Goal: Task Accomplishment & Management: Use online tool/utility

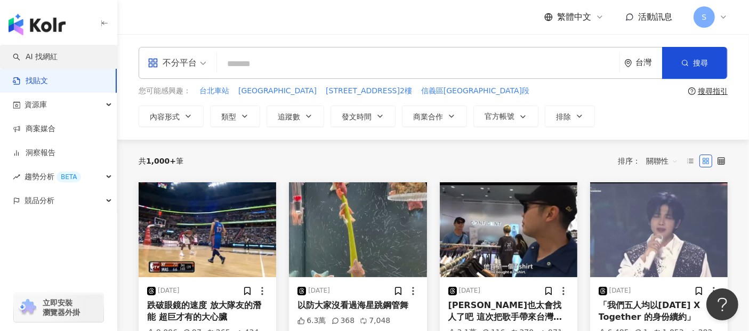
click at [58, 52] on link "AI 找網紅" at bounding box center [35, 57] width 45 height 11
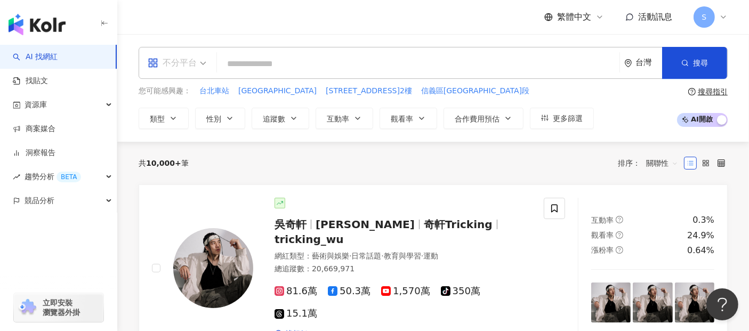
click at [199, 68] on span "不分平台" at bounding box center [177, 62] width 59 height 17
click at [269, 177] on div "共 10,000+ 筆 排序： 關聯性" at bounding box center [433, 163] width 589 height 43
click at [360, 163] on div "共 10,000+ 筆 排序： 關聯性" at bounding box center [433, 163] width 589 height 17
click at [447, 168] on div "共 10,000+ 筆 排序： 關聯性" at bounding box center [433, 163] width 589 height 17
click at [451, 163] on div "共 10,000+ 筆 排序： 關聯性" at bounding box center [433, 163] width 589 height 17
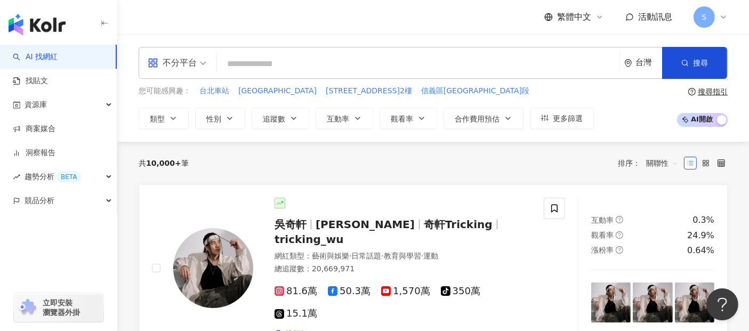
click at [455, 160] on div "共 10,000+ 筆 排序： 關聯性" at bounding box center [433, 163] width 589 height 17
click at [347, 166] on div "共 10,000+ 筆 排序： 關聯性" at bounding box center [433, 163] width 589 height 17
